Goal: Task Accomplishment & Management: Use online tool/utility

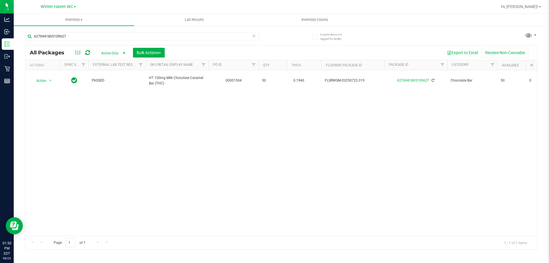
click at [174, 41] on div "6276941865109627" at bounding box center [142, 38] width 234 height 13
click at [174, 37] on input "6276941865109627" at bounding box center [142, 36] width 234 height 9
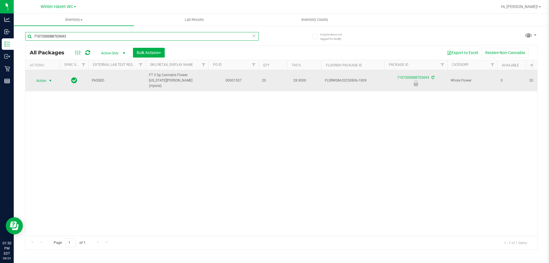
type input "7107200088703693"
click at [46, 79] on span "Action" at bounding box center [38, 81] width 15 height 8
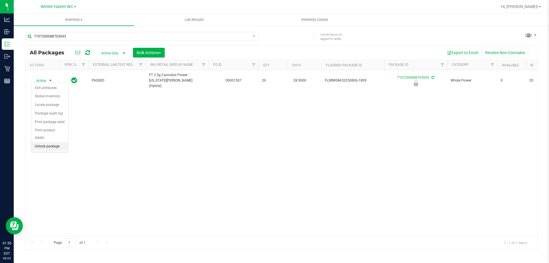
click at [59, 142] on li "Unlock package" at bounding box center [49, 146] width 37 height 9
